Goal: Information Seeking & Learning: Learn about a topic

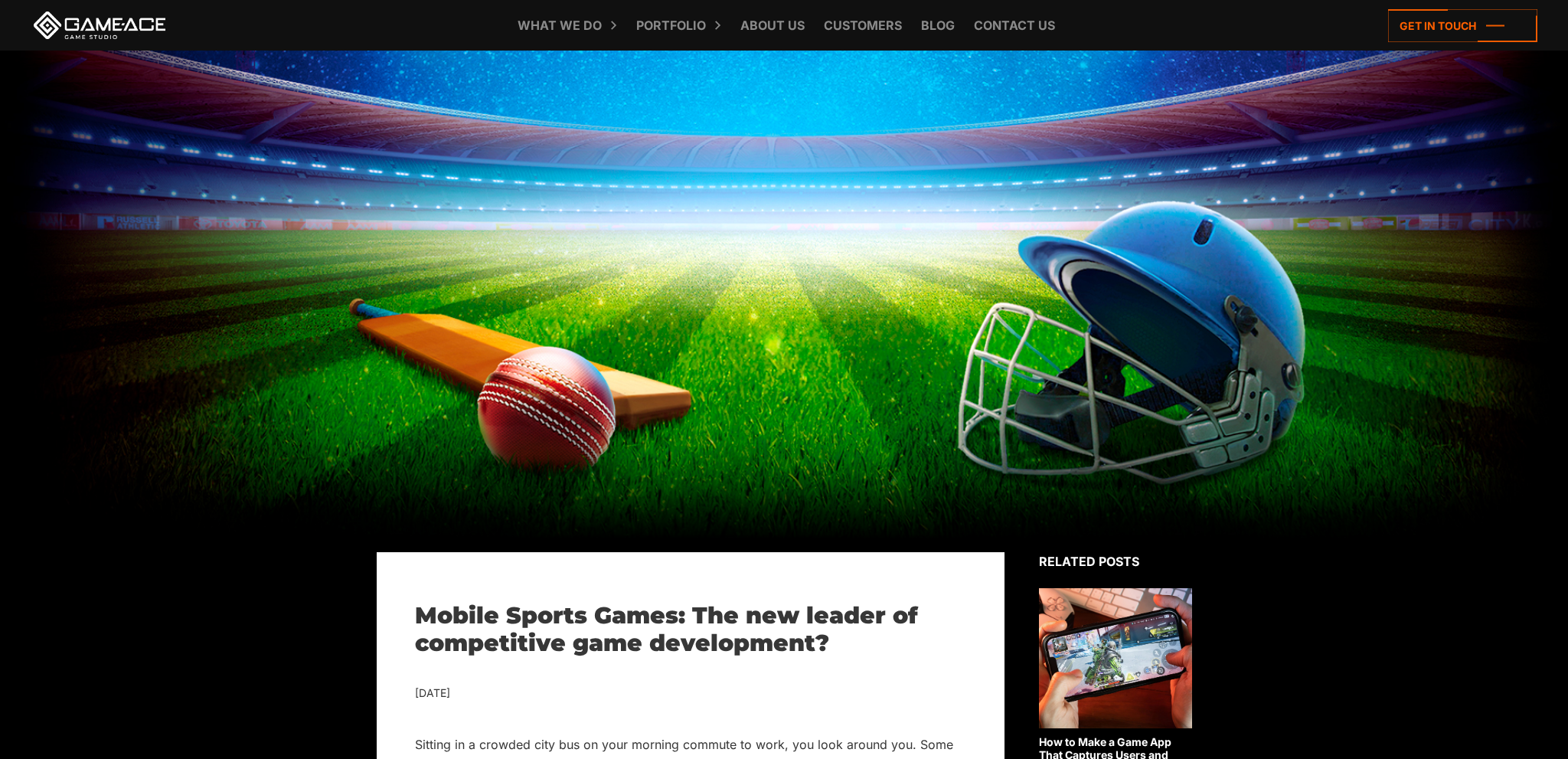
scroll to position [1051, 0]
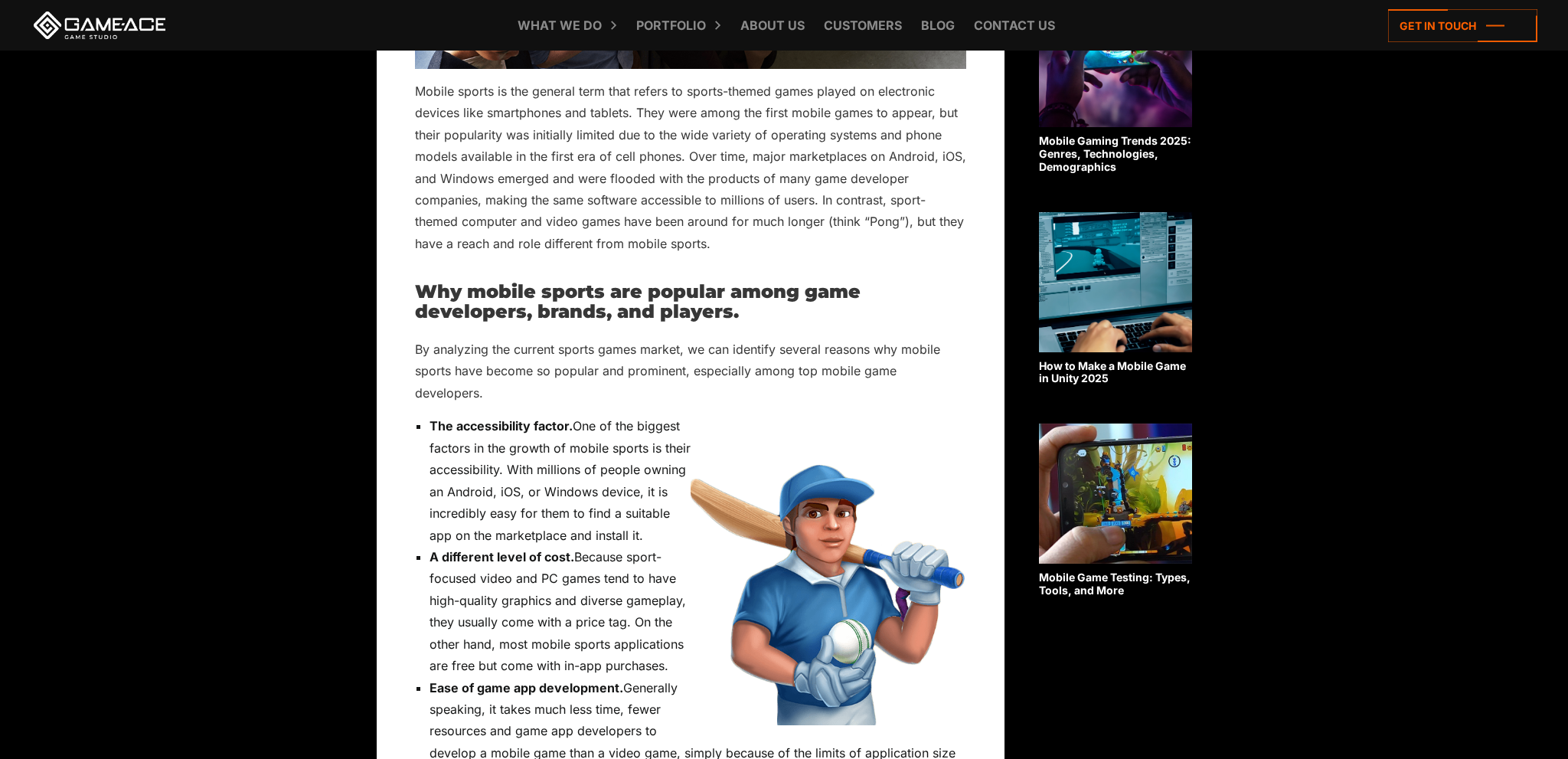
click at [765, 513] on img at bounding box center [828, 569] width 276 height 309
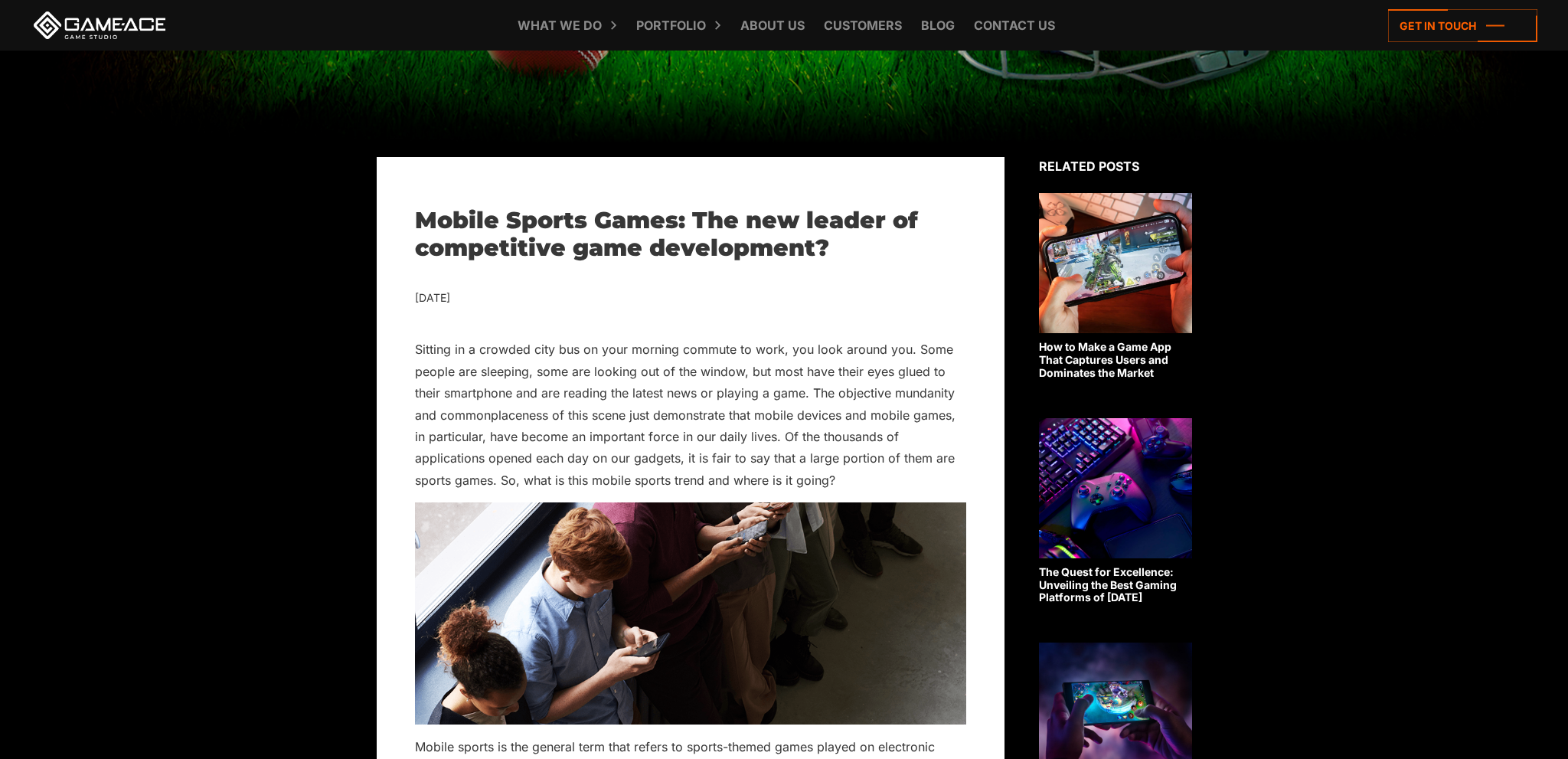
scroll to position [405, 0]
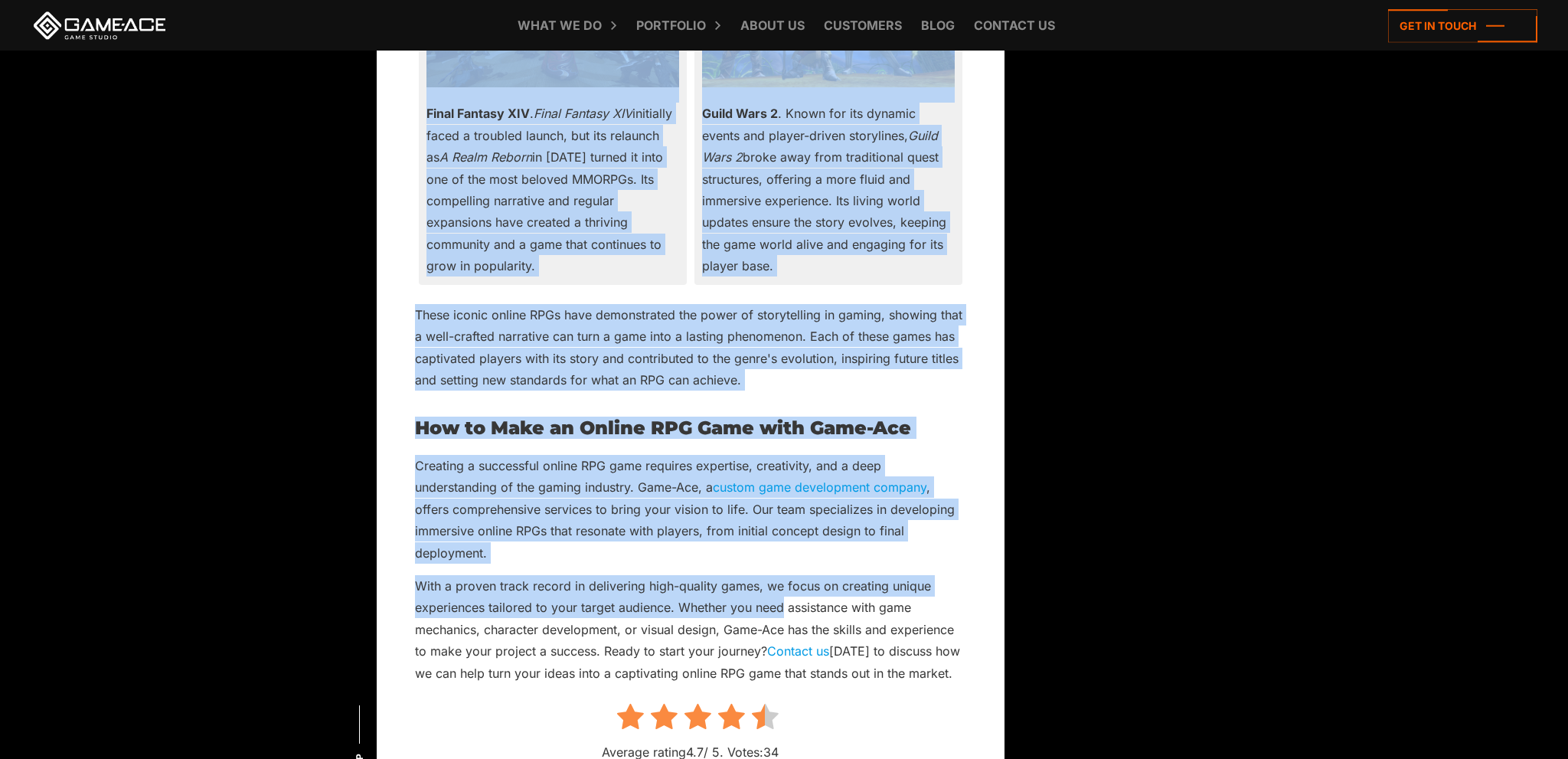
scroll to position [13827, 0]
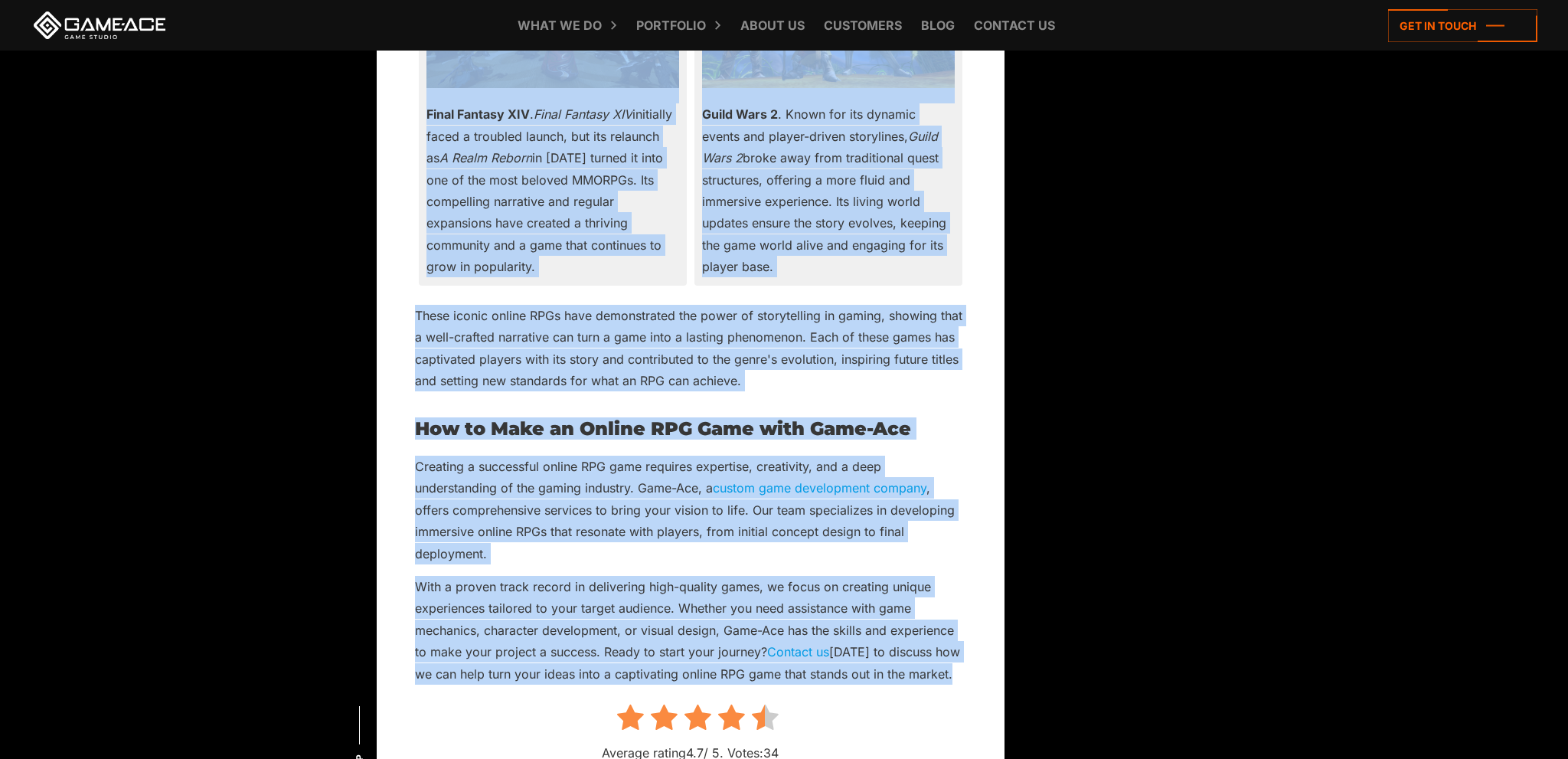
drag, startPoint x: 421, startPoint y: 617, endPoint x: 975, endPoint y: 653, distance: 555.2
copy div "How Do You Captivate Players with Online RPG Games? August 14, 2024 Creating an…"
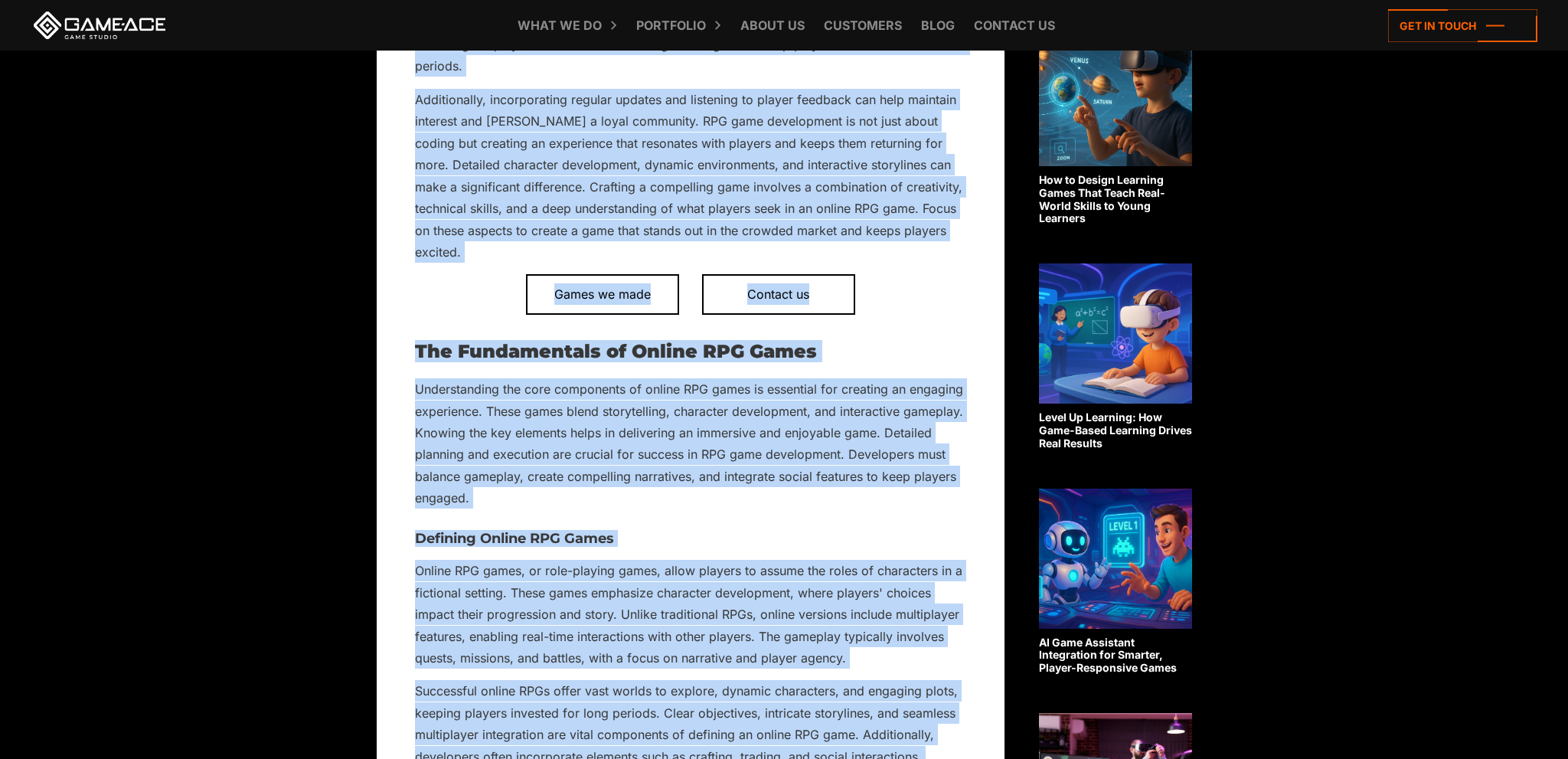
scroll to position [0, 0]
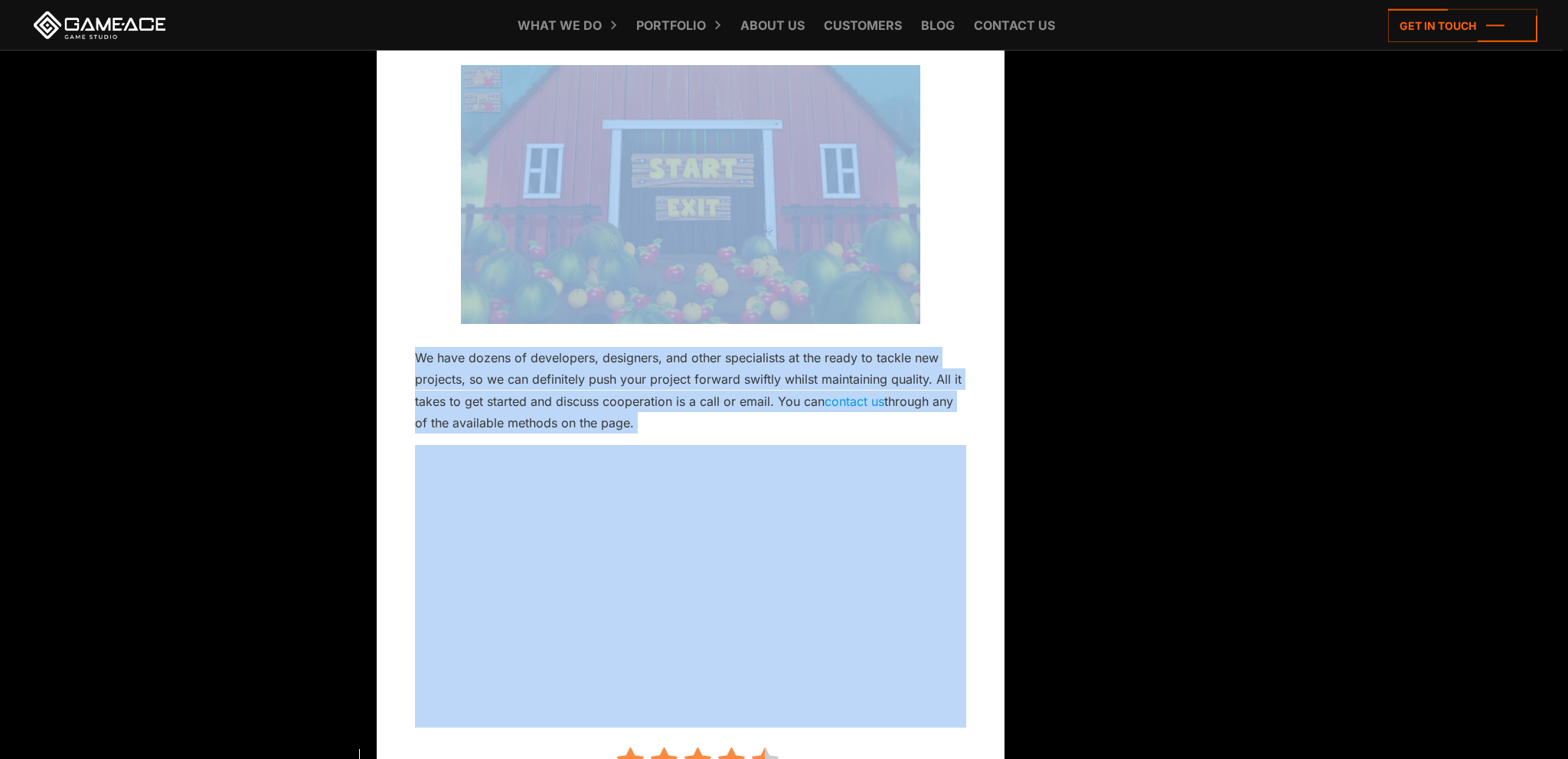
scroll to position [9299, 0]
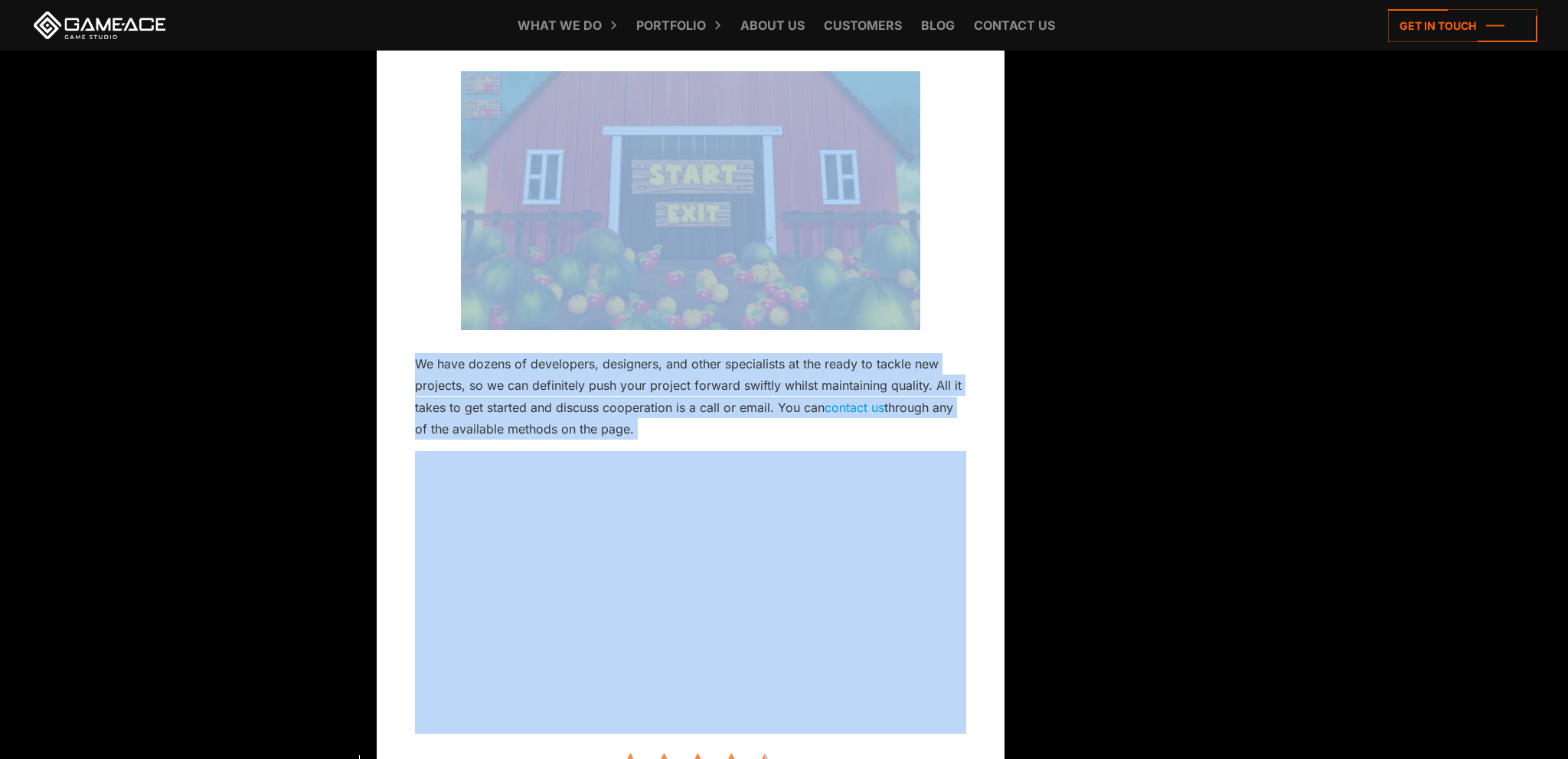
drag, startPoint x: 419, startPoint y: 613, endPoint x: 666, endPoint y: 434, distance: 305.0
copy div "Porting Games to Android and iOS: Challenges and Requirements Updated: August 1…"
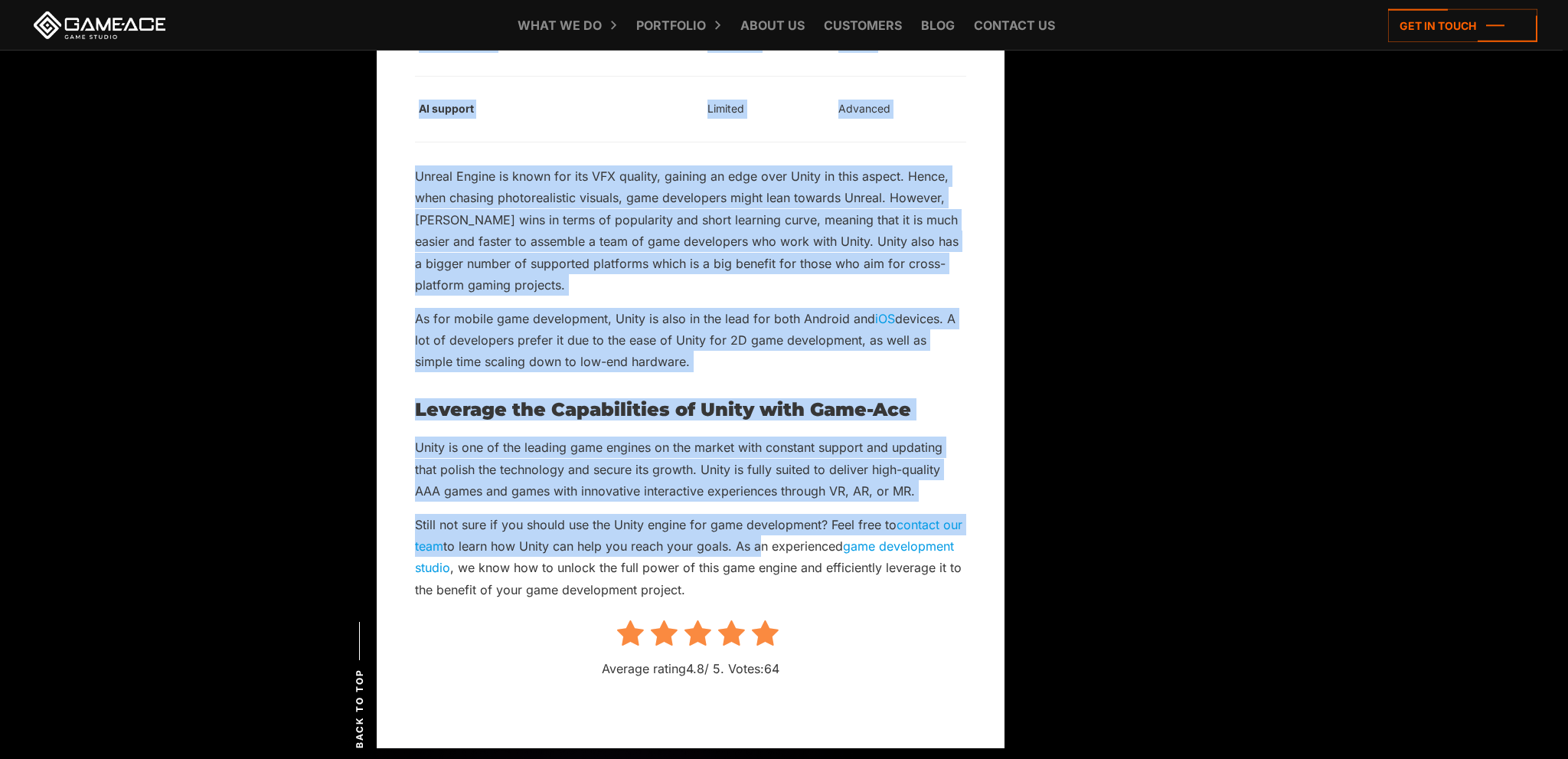
scroll to position [6306, 0]
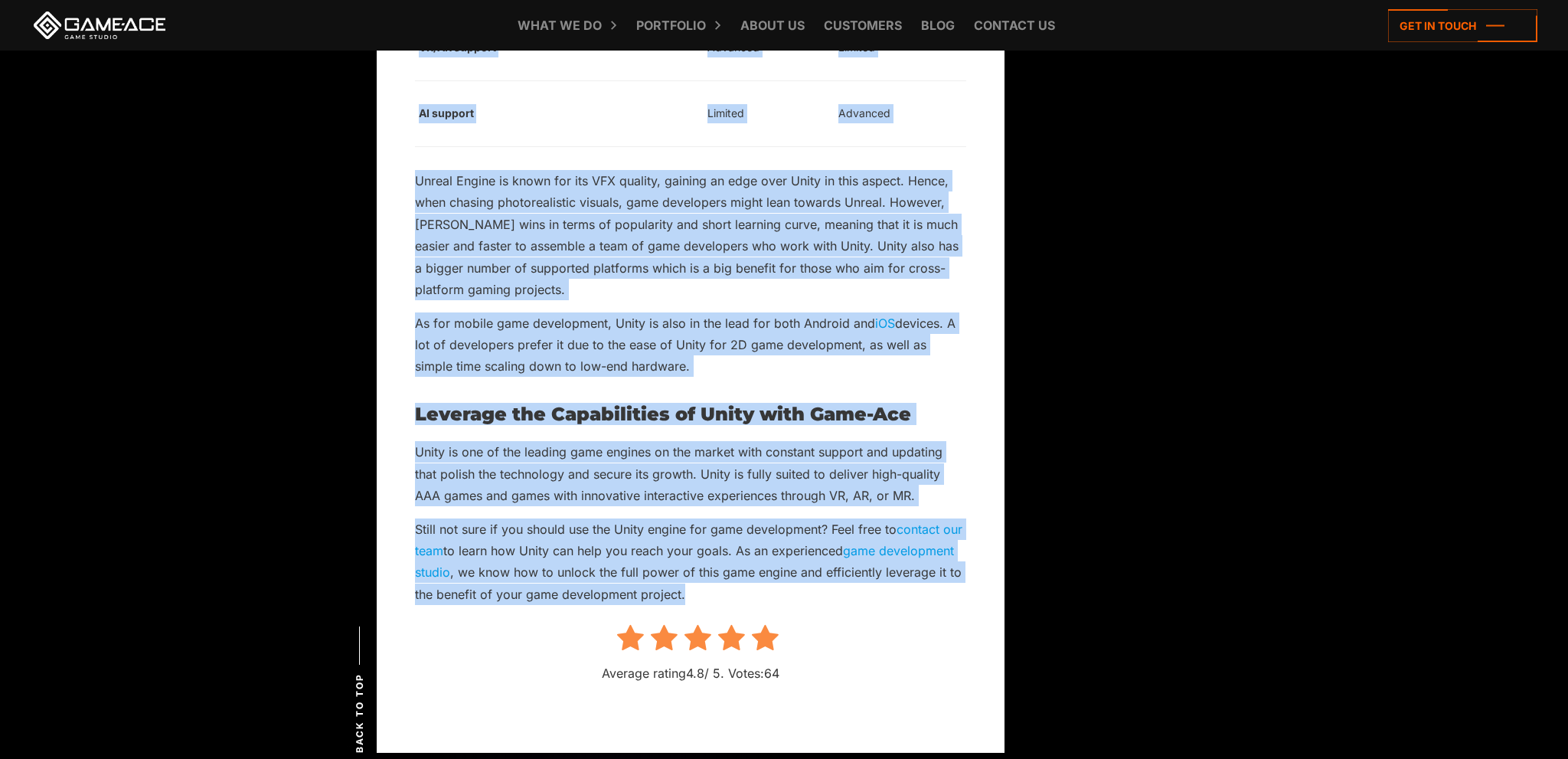
drag, startPoint x: 420, startPoint y: 612, endPoint x: 724, endPoint y: 585, distance: 305.2
copy div "Lore Ipsu Dolor si Ametc adi Elit Seddoeiusmo Tempori: Utlab 6, 2138 Et Dolor m…"
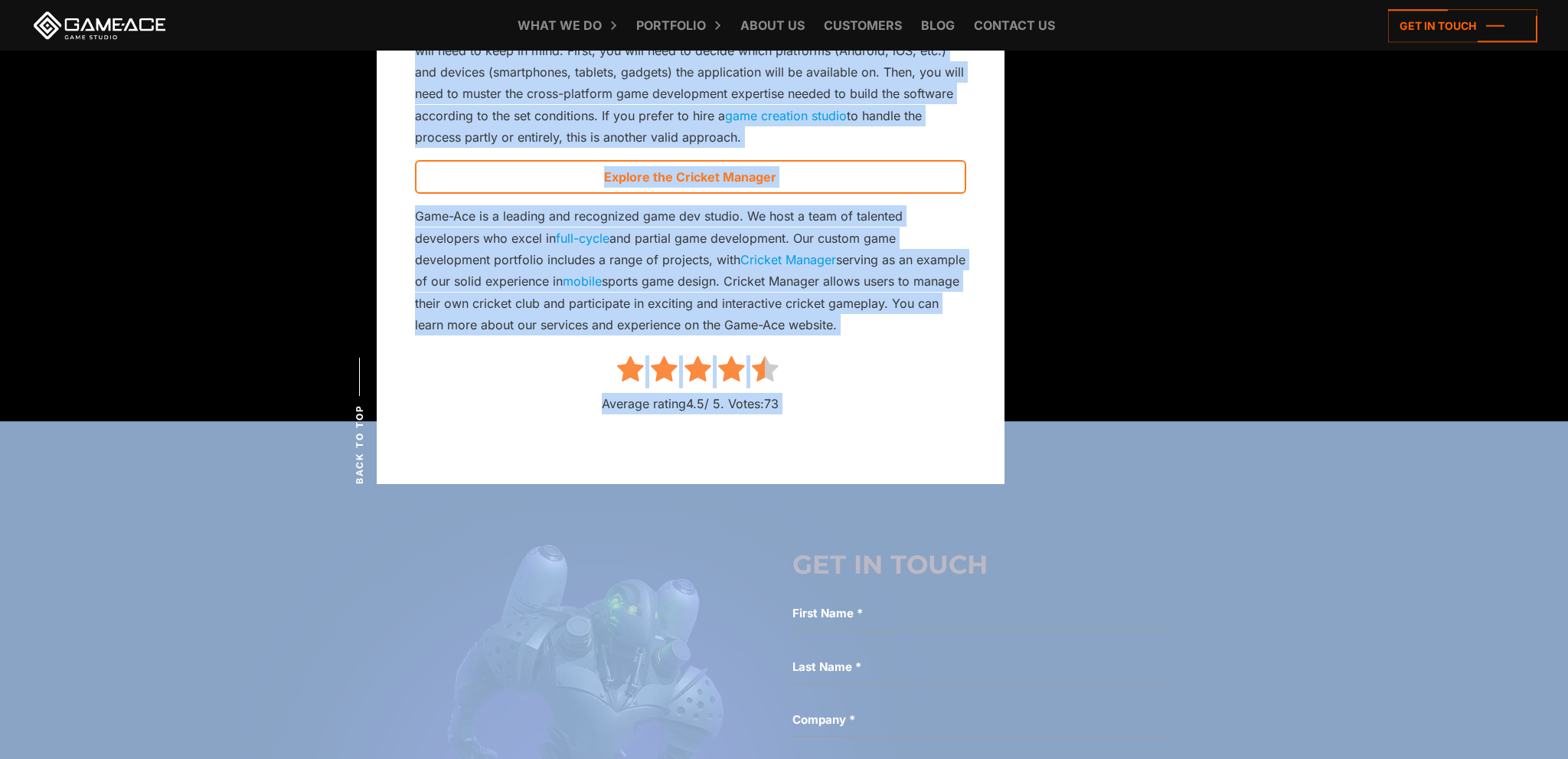
scroll to position [3321, 0]
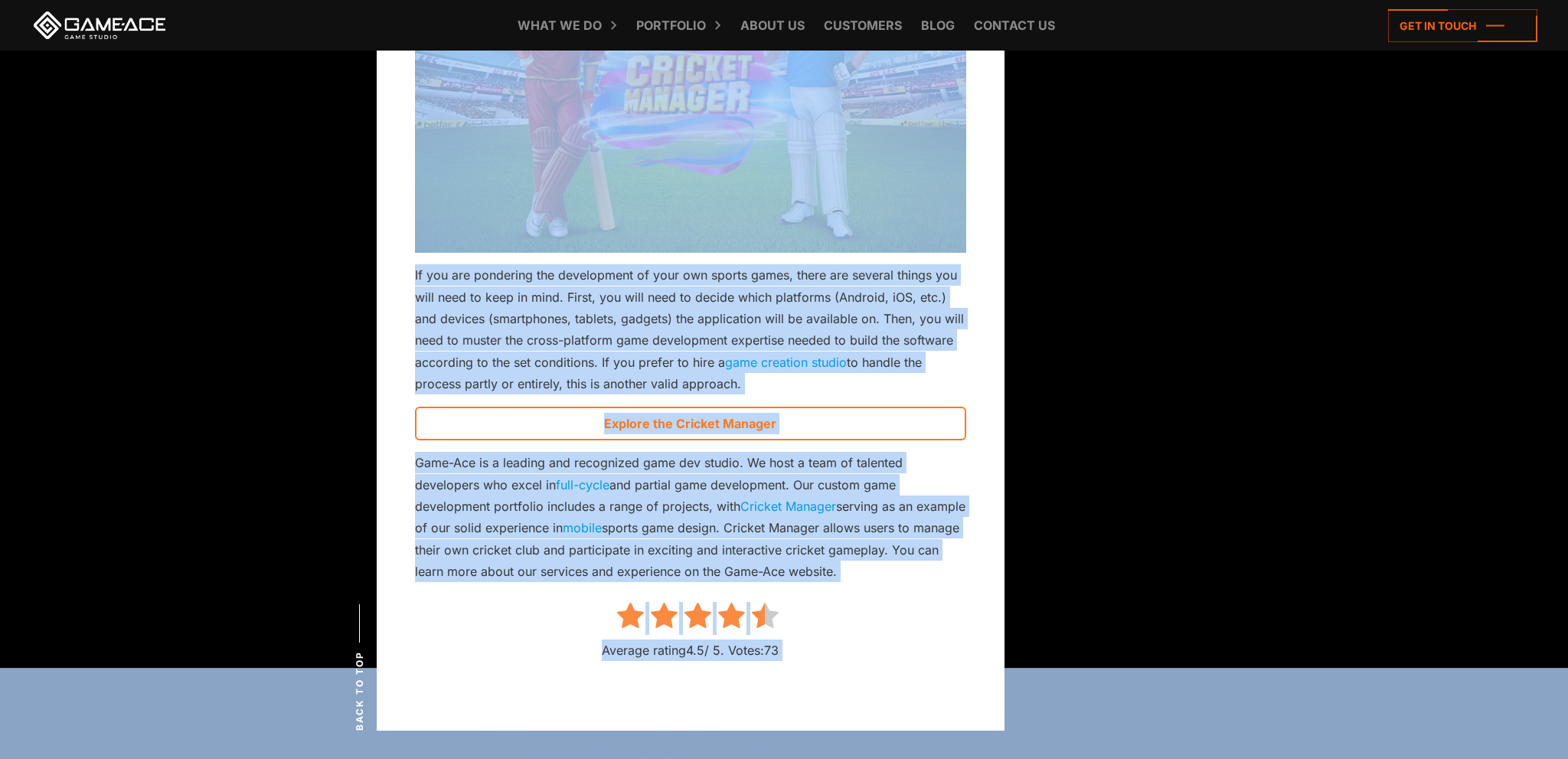
drag, startPoint x: 419, startPoint y: 613, endPoint x: 902, endPoint y: 558, distance: 486.1
copy div "Mobile Sports Games: The new leader of competitive game development? November 2…"
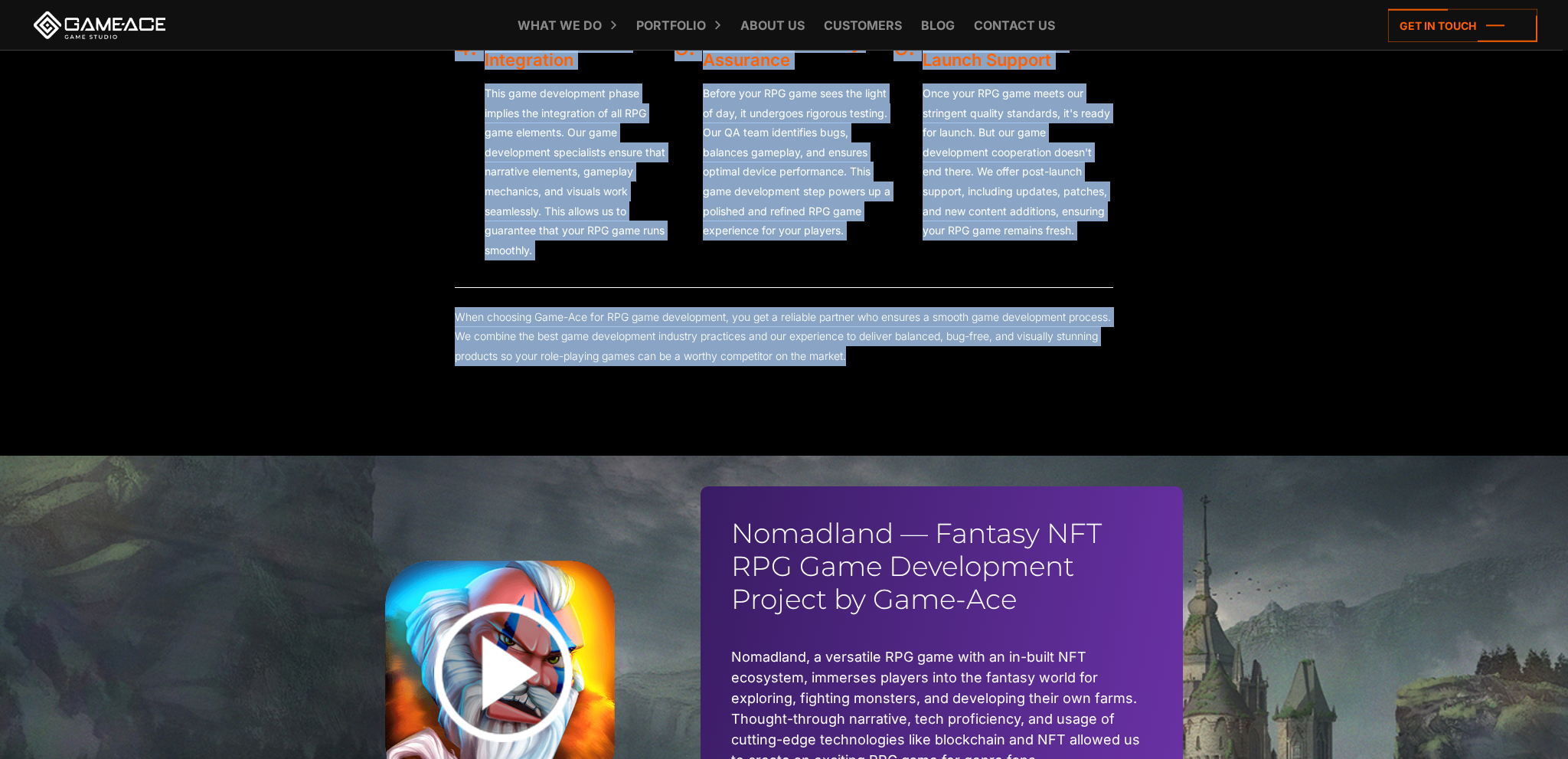
scroll to position [3611, 0]
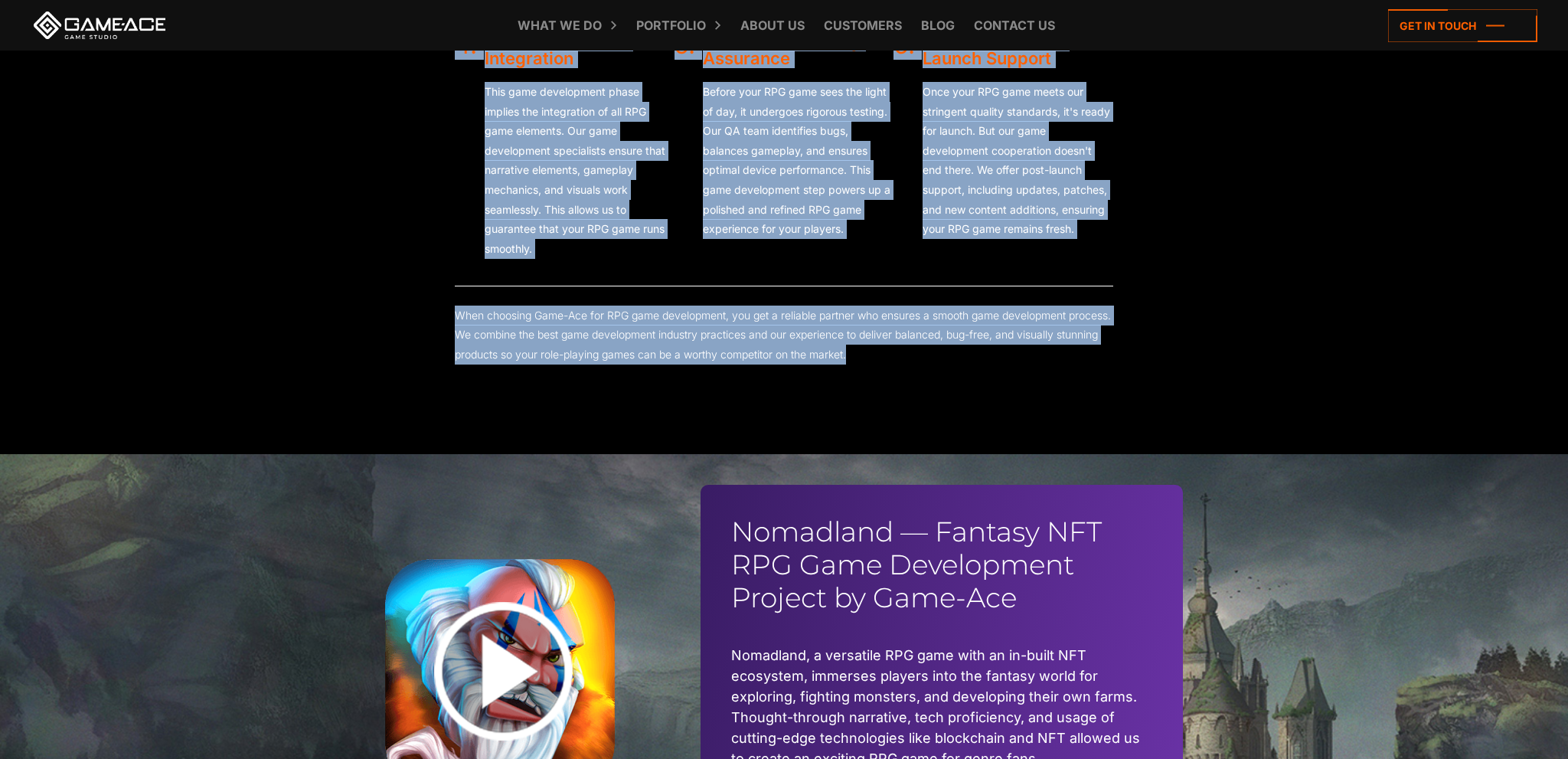
drag, startPoint x: 384, startPoint y: 416, endPoint x: 968, endPoint y: 393, distance: 584.5
copy body "Get started Our clients trust us Our RPG Game Development Process 1. Conceptual…"
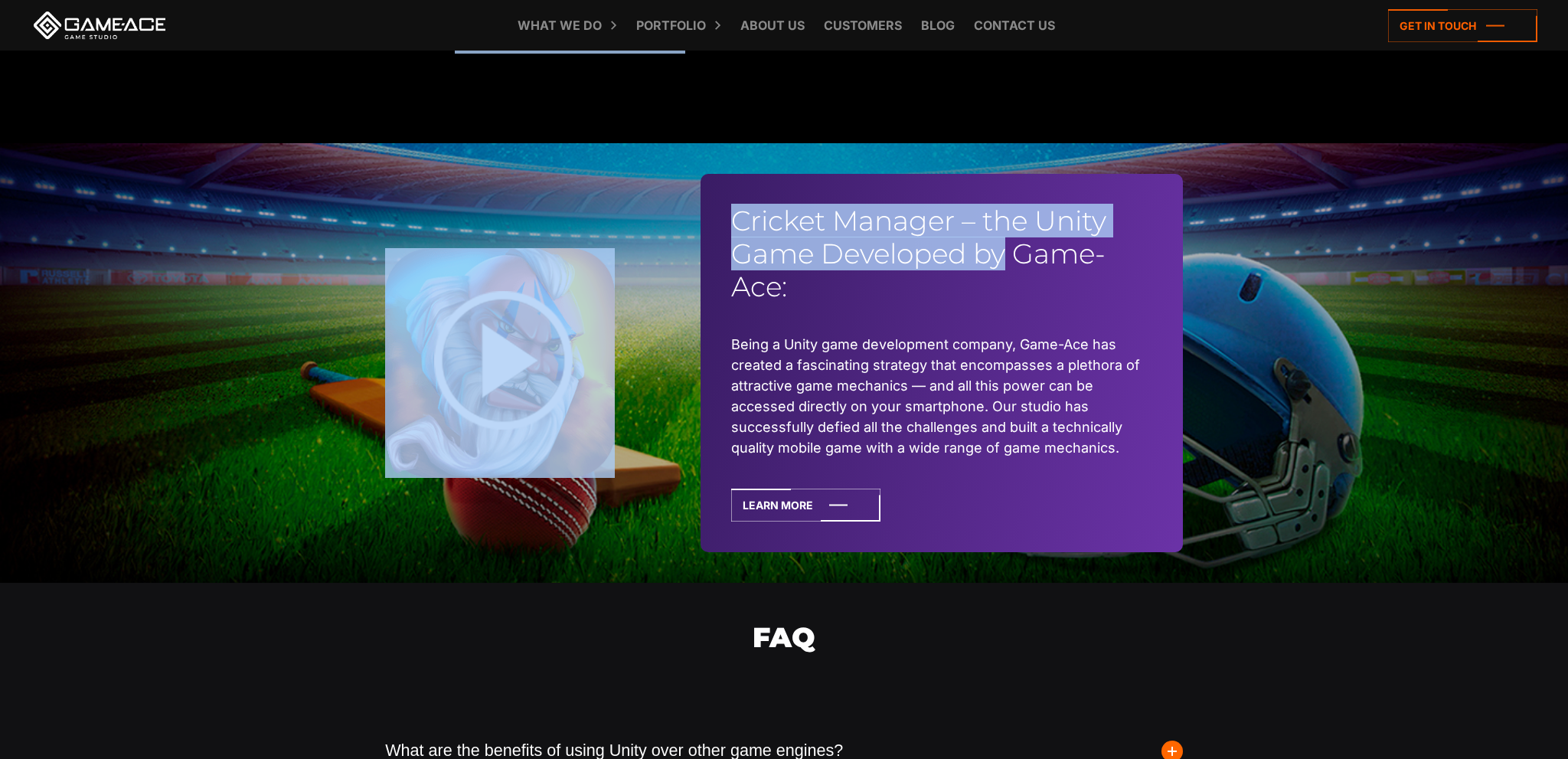
scroll to position [3566, 0]
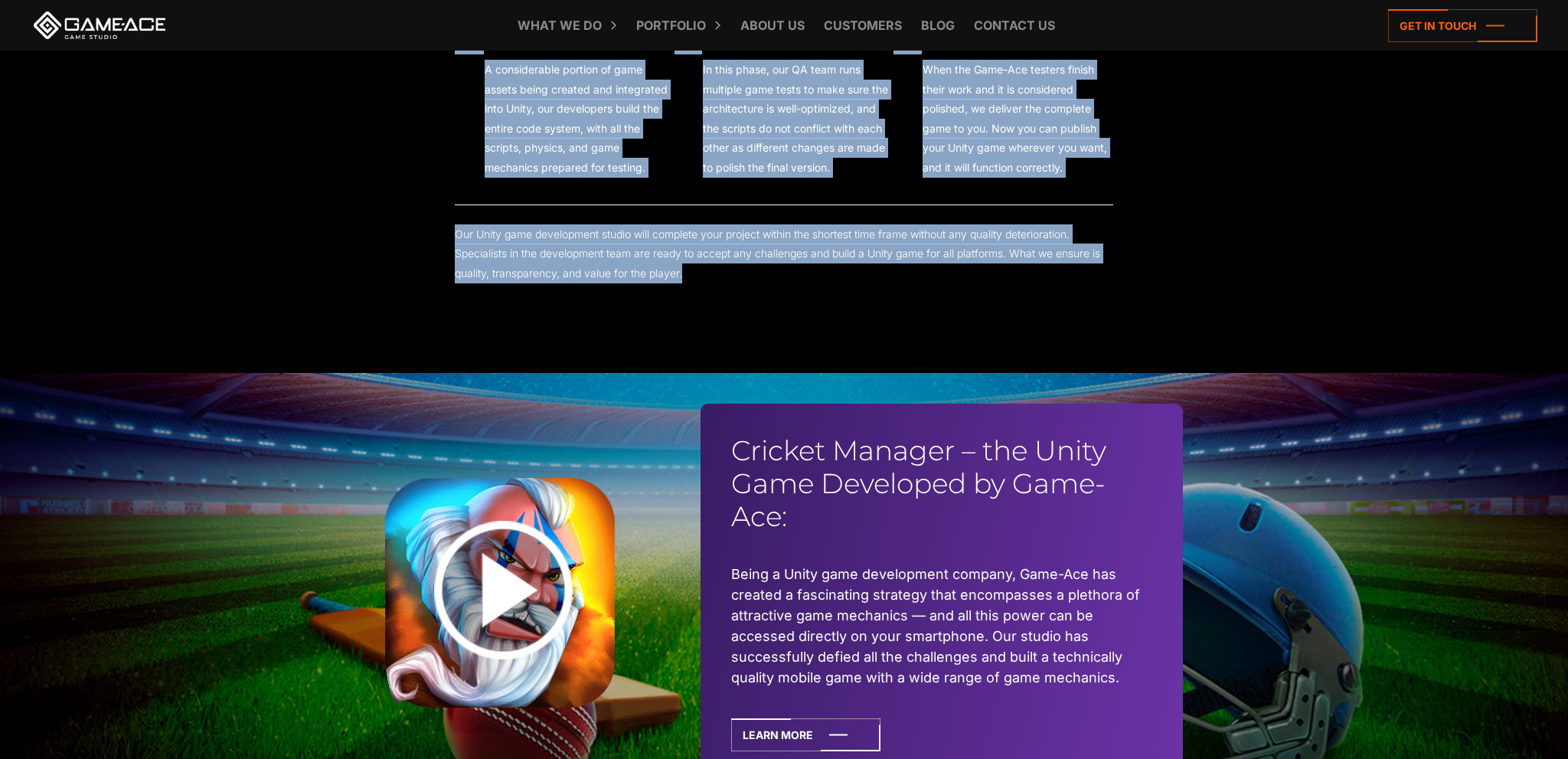
drag, startPoint x: 388, startPoint y: 421, endPoint x: 1009, endPoint y: 320, distance: 629.2
copy body "Get started We Expertly Develop Unity Games Of Any Genre Arcade games Action & …"
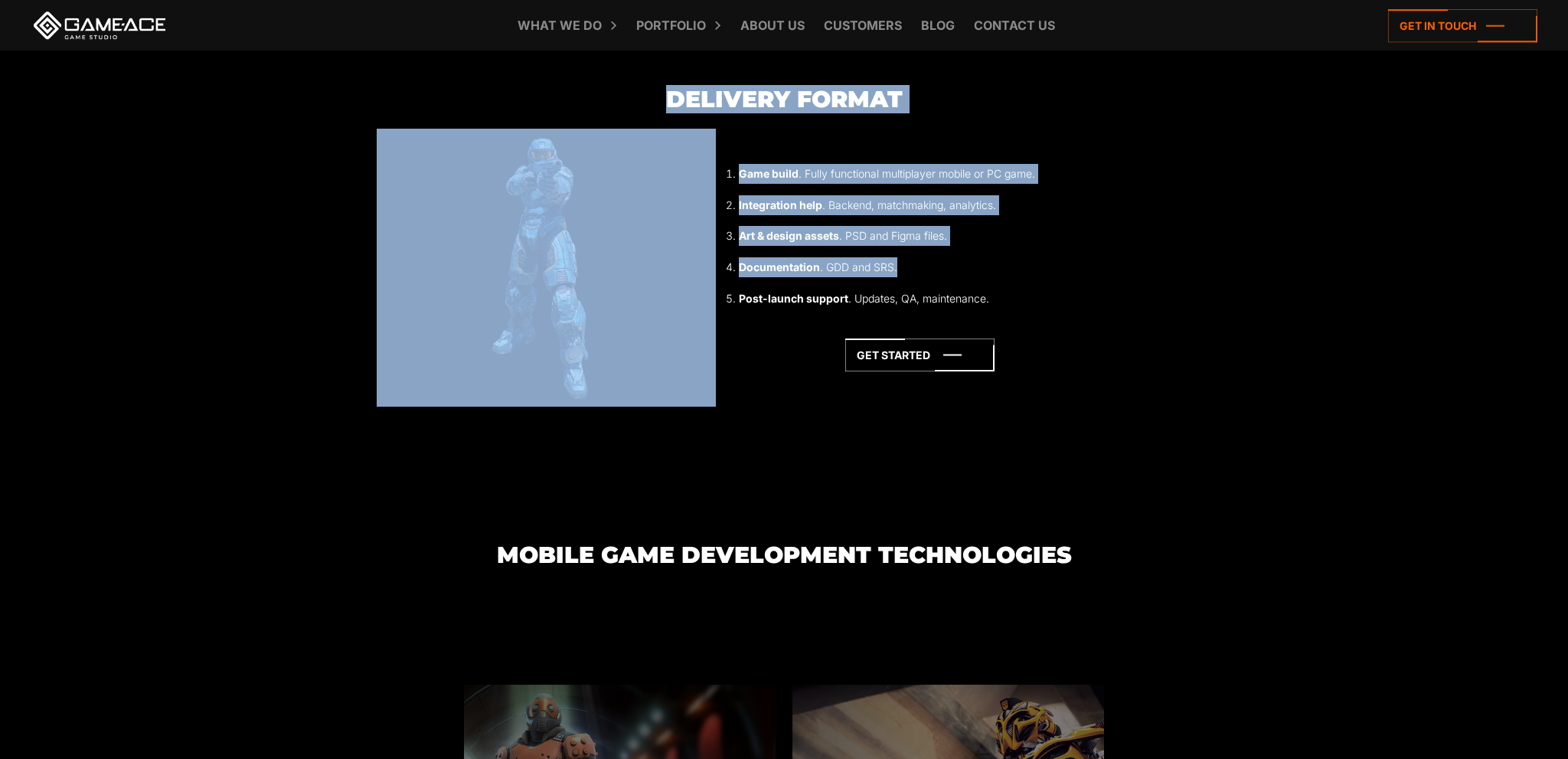
scroll to position [4540, 0]
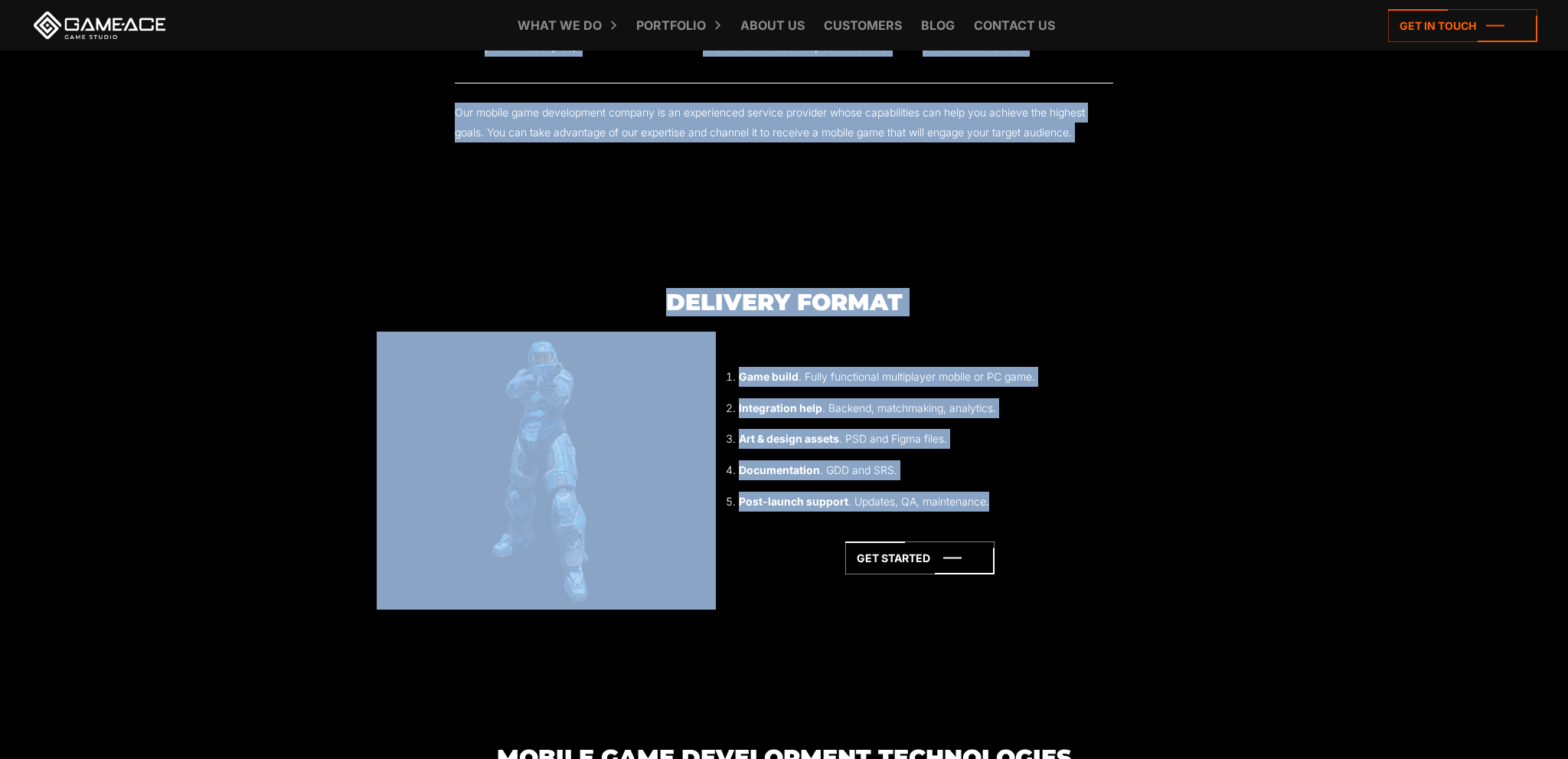
drag, startPoint x: 0, startPoint y: 0, endPoint x: 1063, endPoint y: 486, distance: 1168.8
copy body "Get a Quote We Expertly Develop Mobile Games of Any Genre Arcade games Action &…"
click at [1288, 412] on section "Delivery format Game build . Fully functional multiplayer mobile or PC game. In…" at bounding box center [784, 489] width 1568 height 399
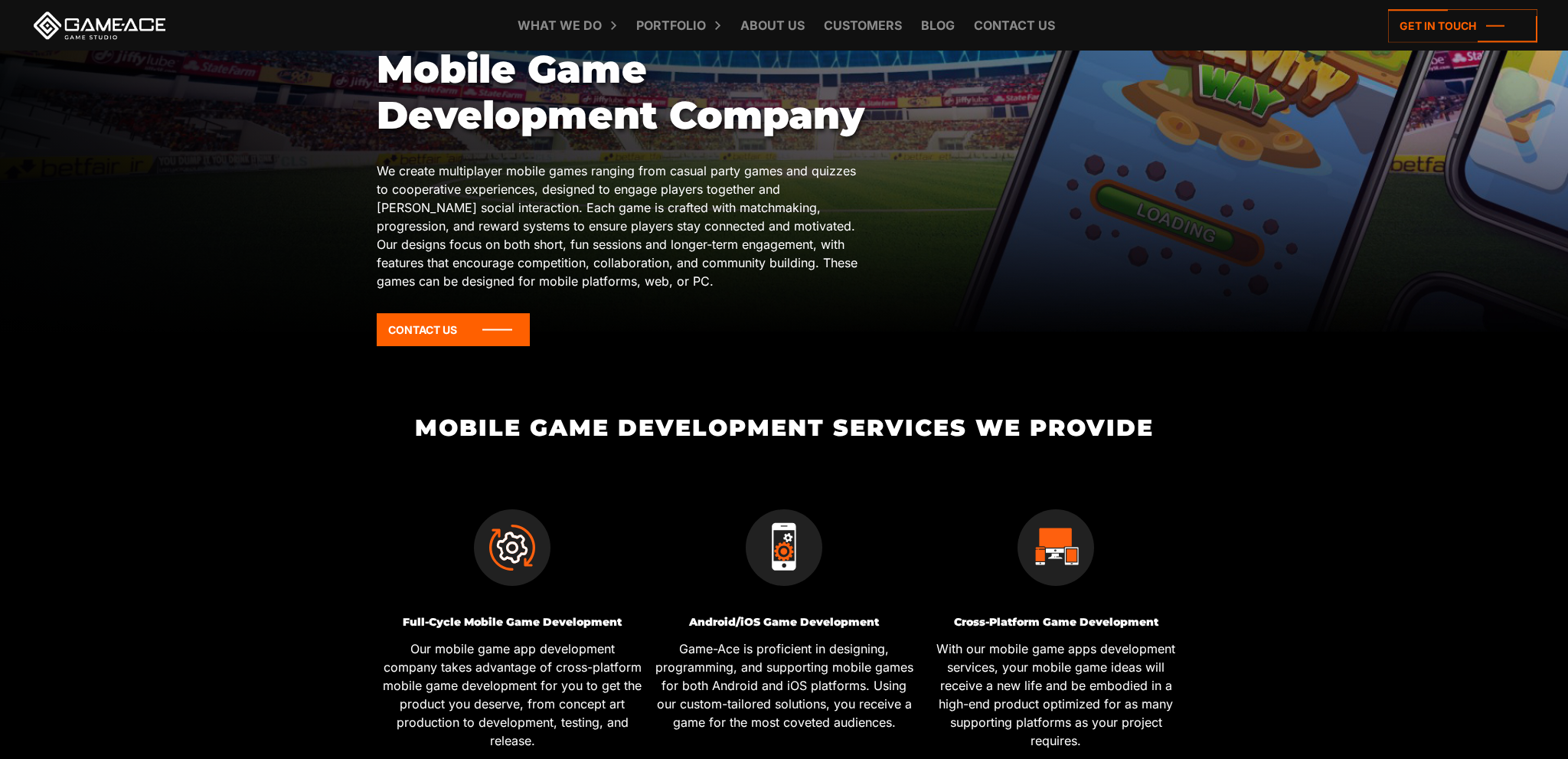
scroll to position [0, 0]
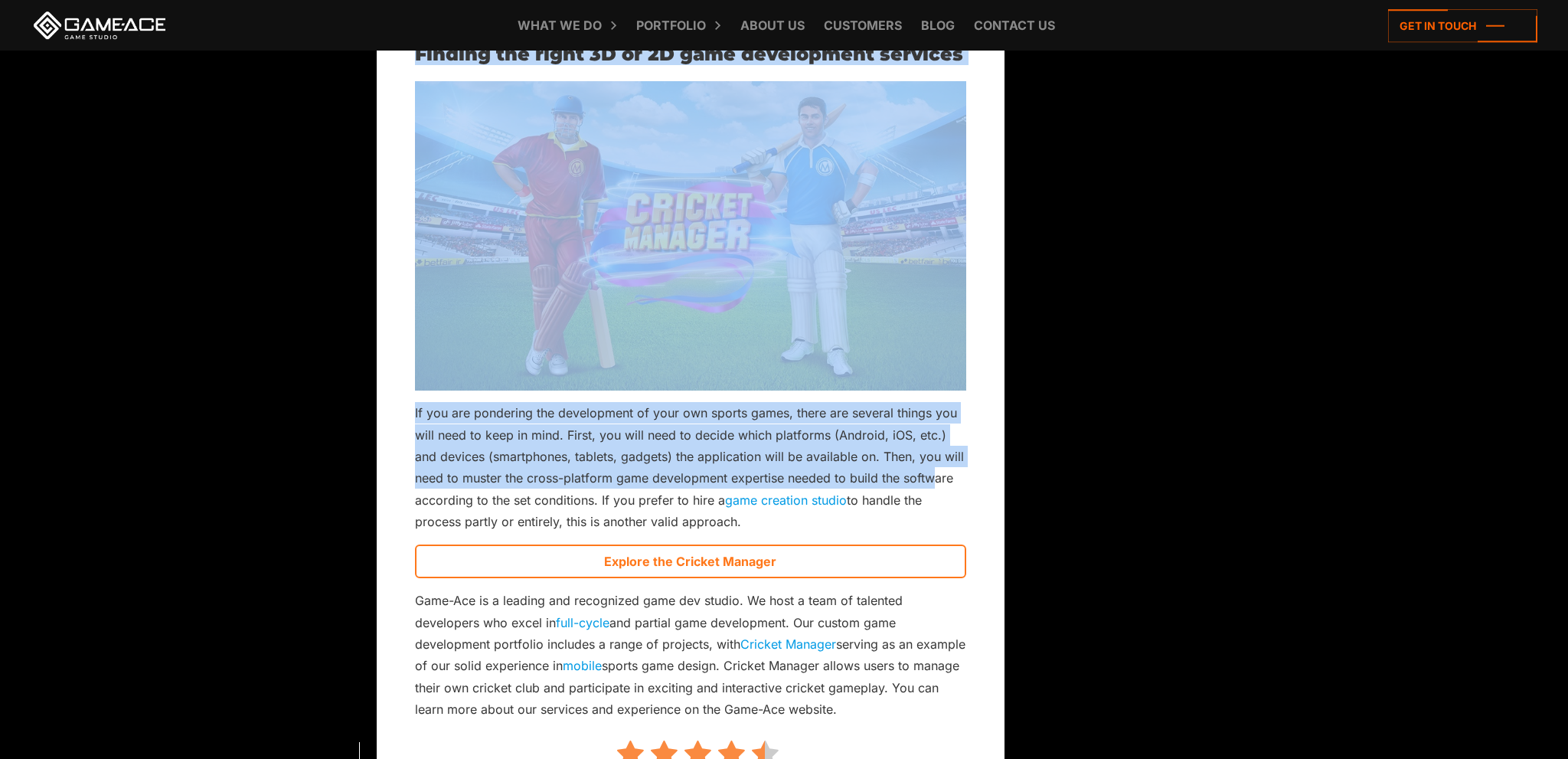
scroll to position [3315, 0]
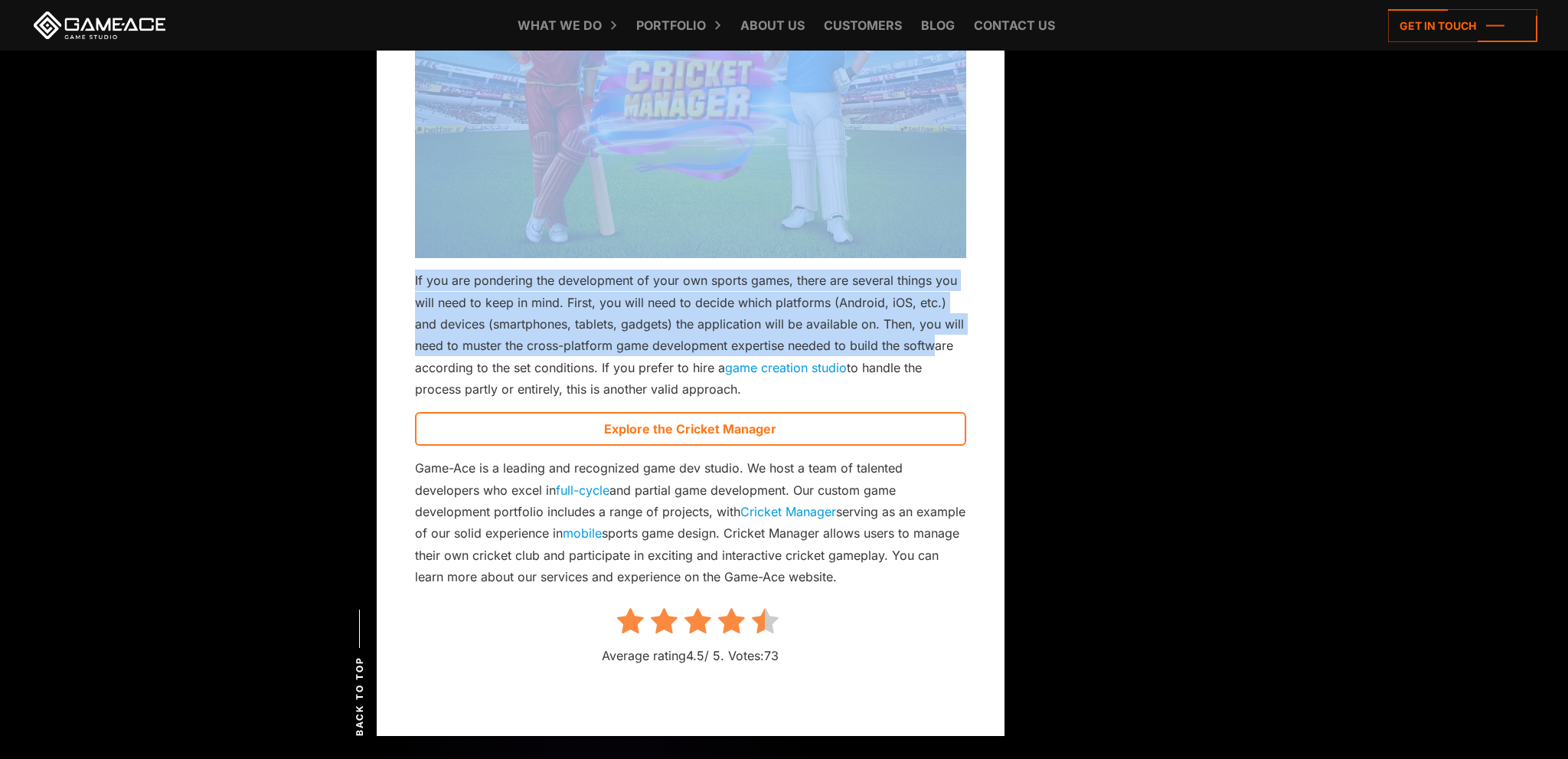
drag, startPoint x: 420, startPoint y: 207, endPoint x: 944, endPoint y: 557, distance: 630.1
copy div "Mobile Sports Games: The new leader of competitive game development? November 2…"
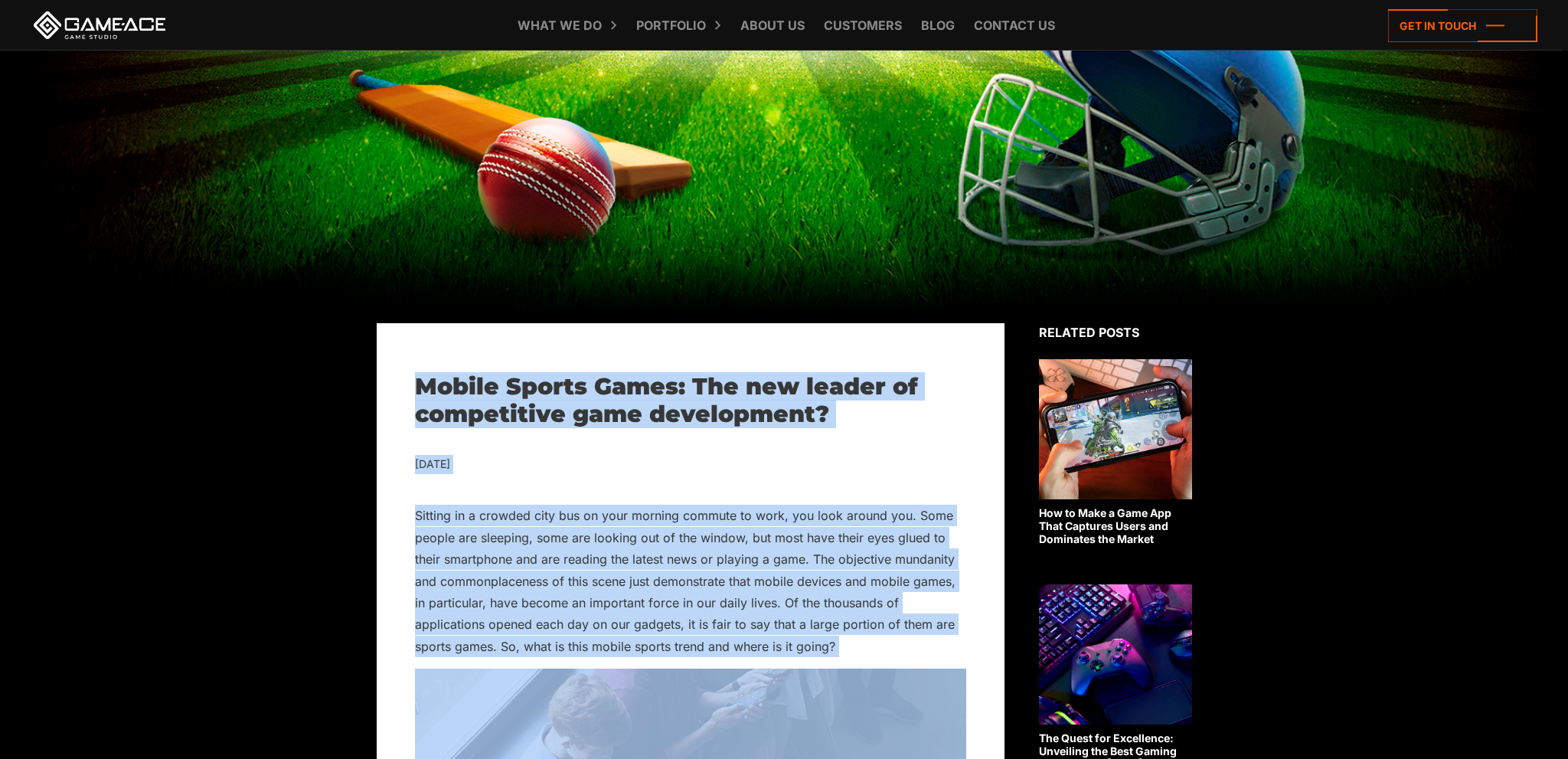
scroll to position [0, 0]
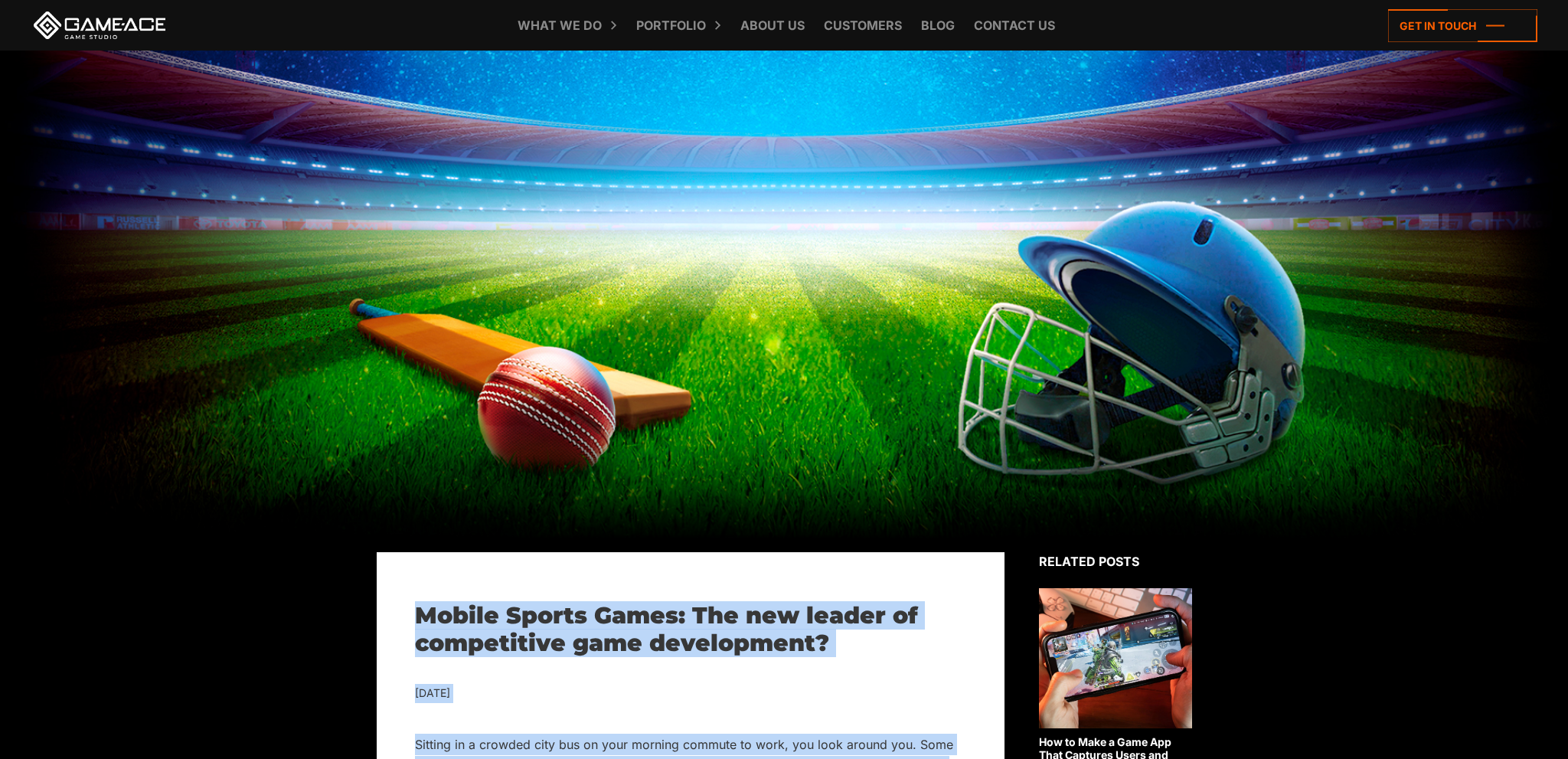
drag, startPoint x: 636, startPoint y: 640, endPoint x: 678, endPoint y: 626, distance: 44.3
click at [636, 641] on h1 "Mobile Sports Games: The new leader of competitive game development?" at bounding box center [691, 629] width 552 height 55
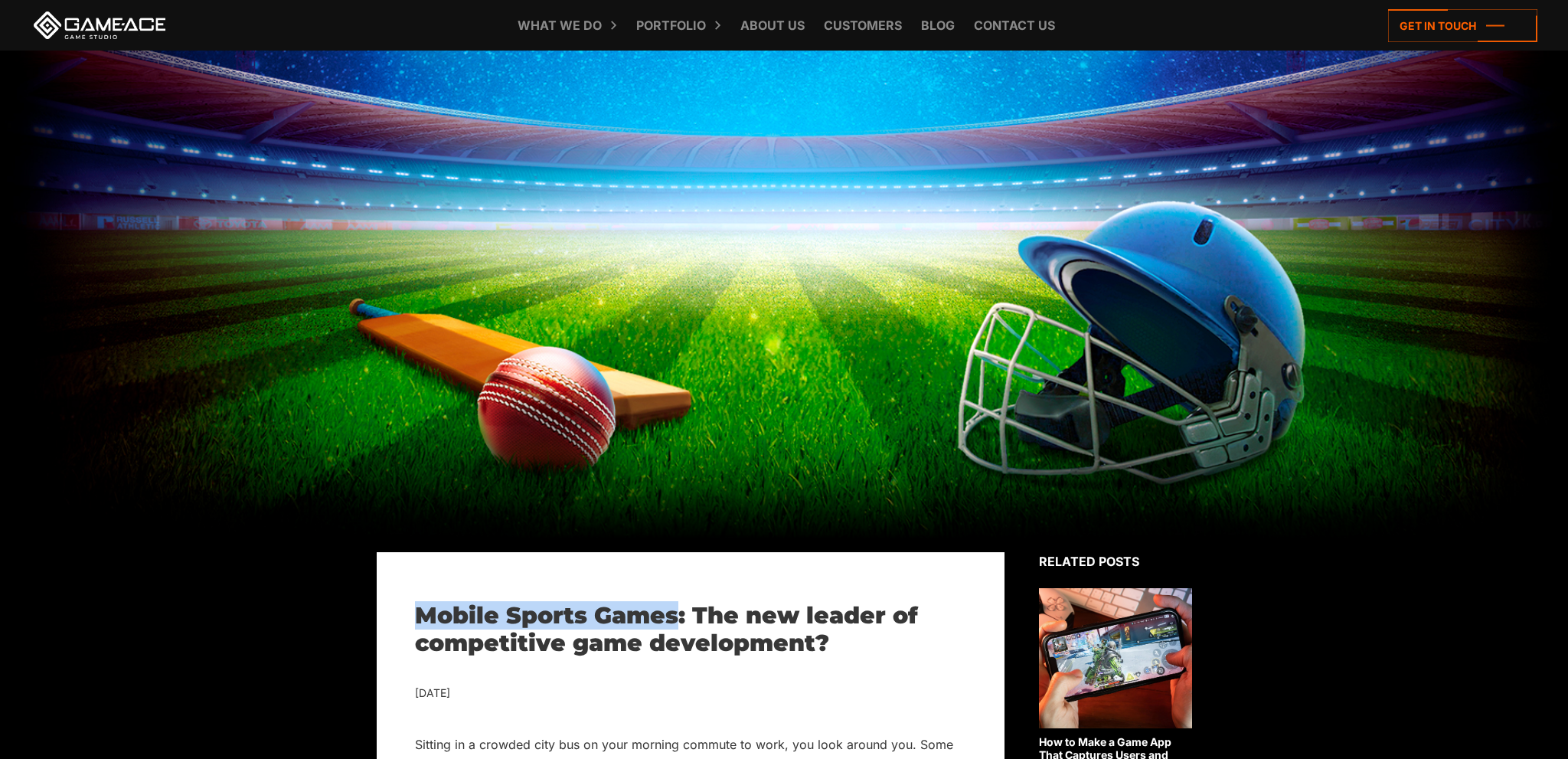
drag, startPoint x: 676, startPoint y: 614, endPoint x: 408, endPoint y: 618, distance: 268.0
copy h1 "Mobile Sports Games"
